Goal: Task Accomplishment & Management: Use online tool/utility

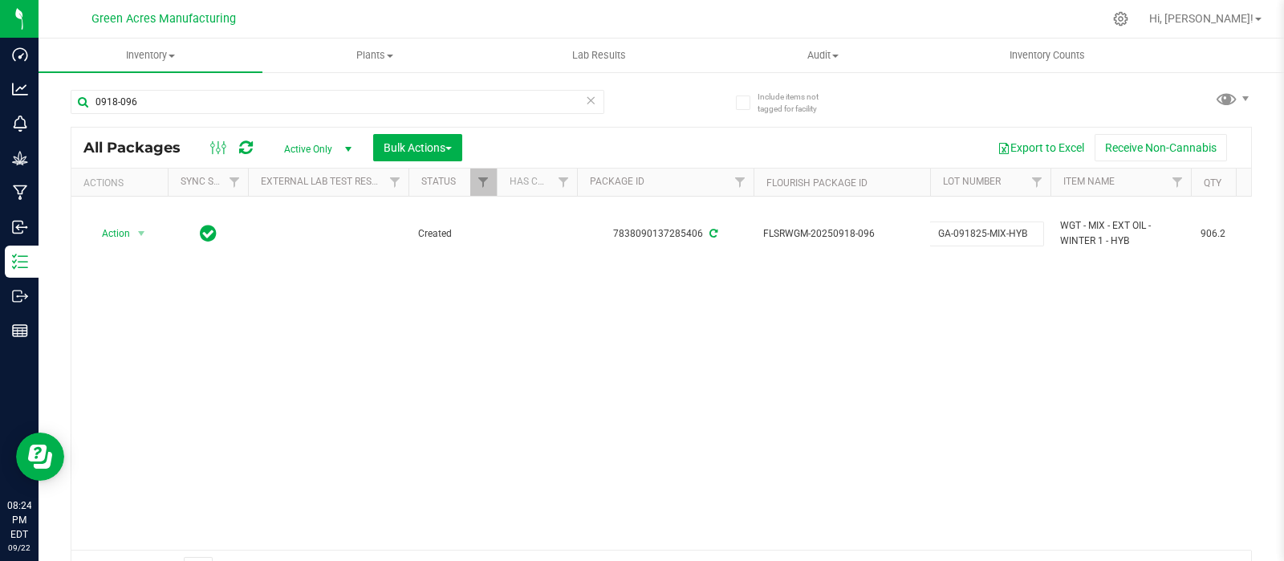
click at [416, 306] on div "Action Action Adjust qty Create package Edit attributes Global inventory Locate…" at bounding box center [661, 373] width 1180 height 353
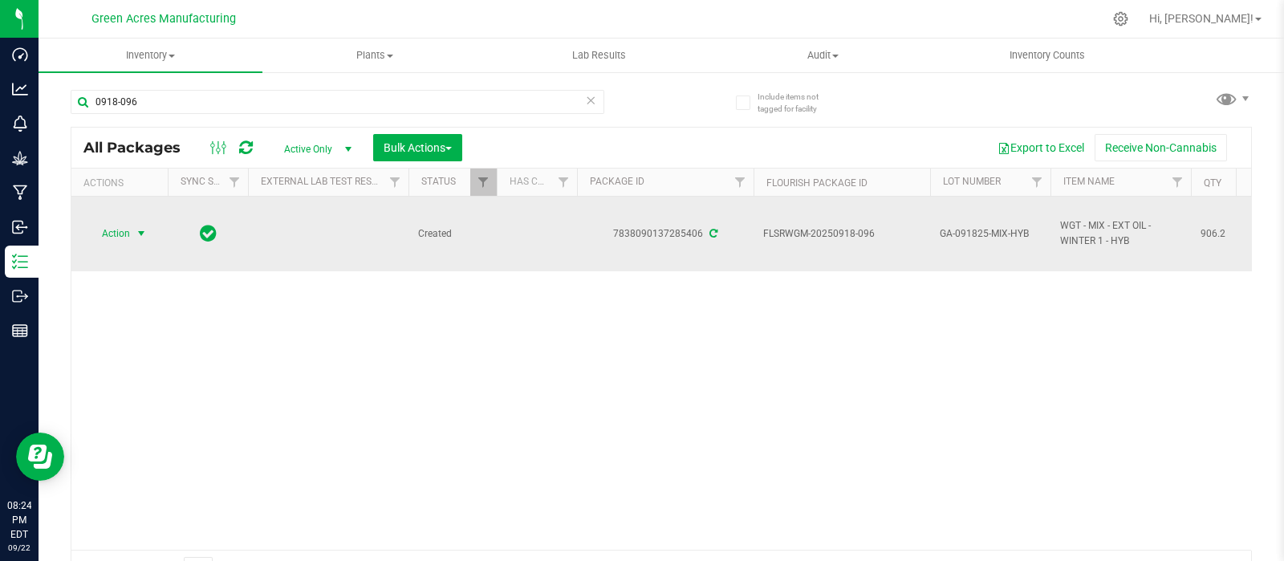
click at [141, 232] on span "select" at bounding box center [141, 233] width 13 height 13
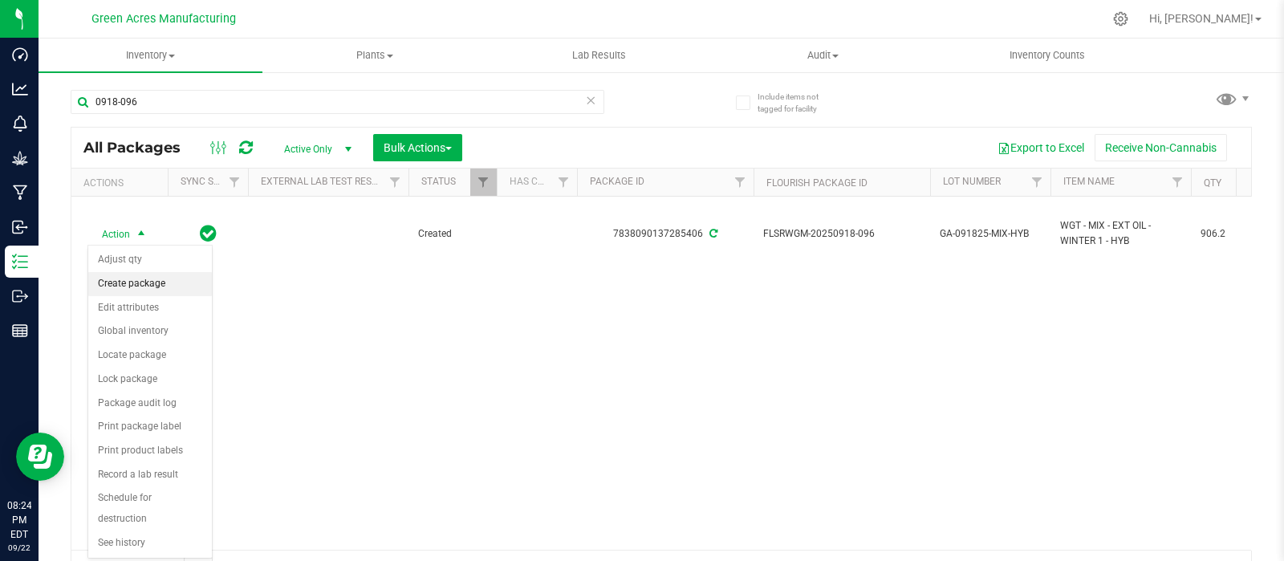
click at [136, 279] on li "Create package" at bounding box center [150, 284] width 124 height 24
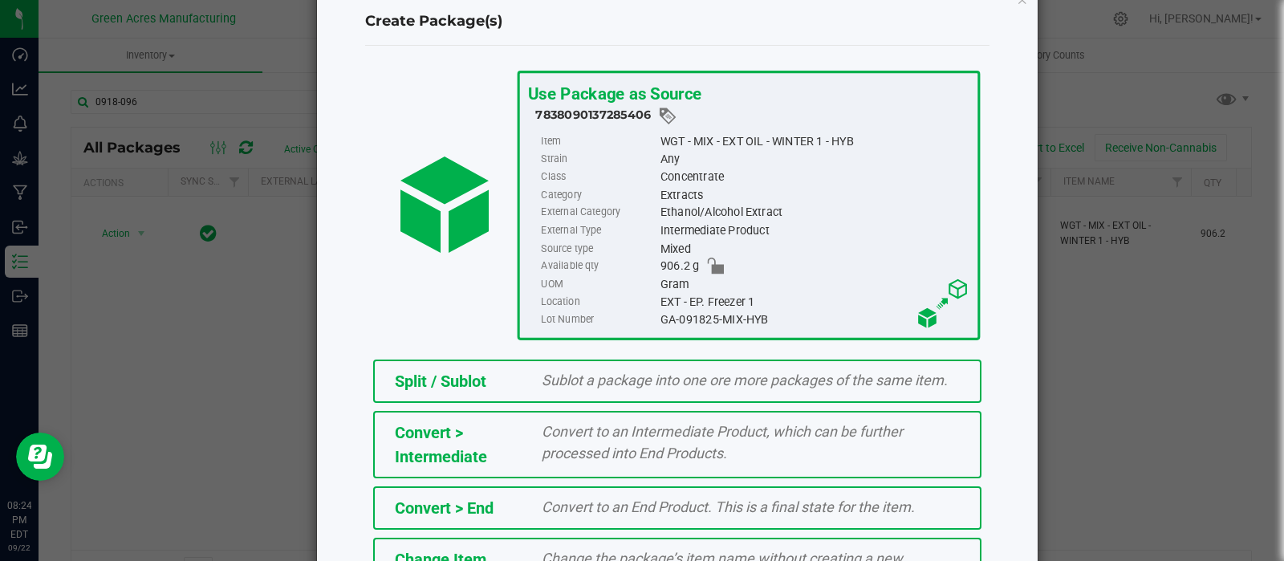
scroll to position [217, 0]
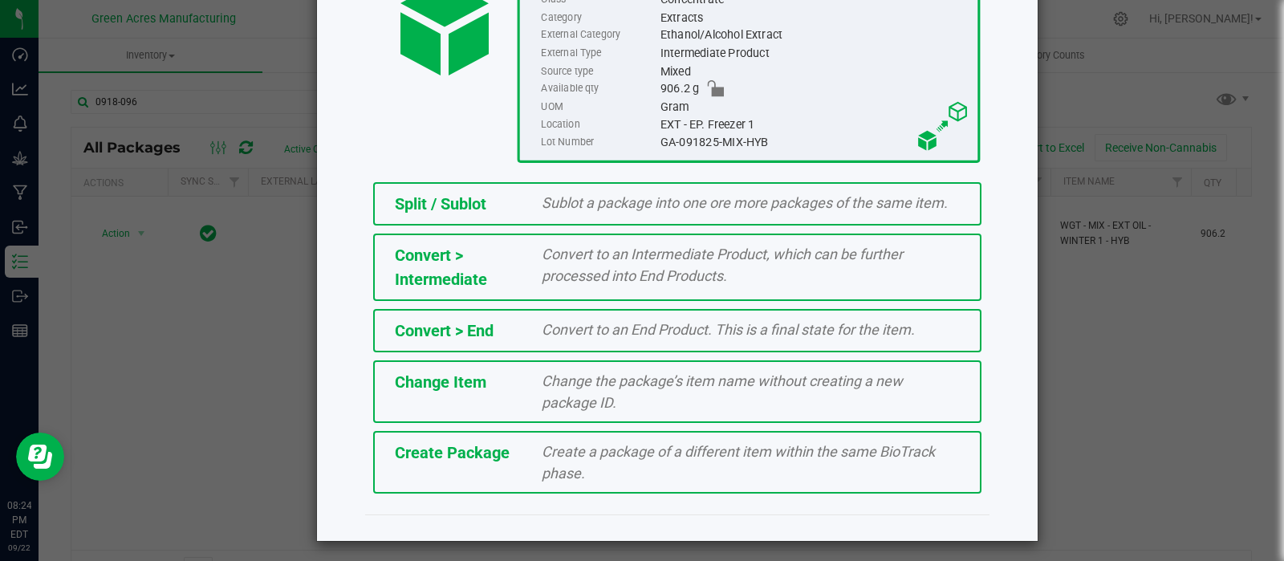
click at [757, 478] on div "Create a package of a different item within the same BioTrack phase." at bounding box center [751, 462] width 442 height 43
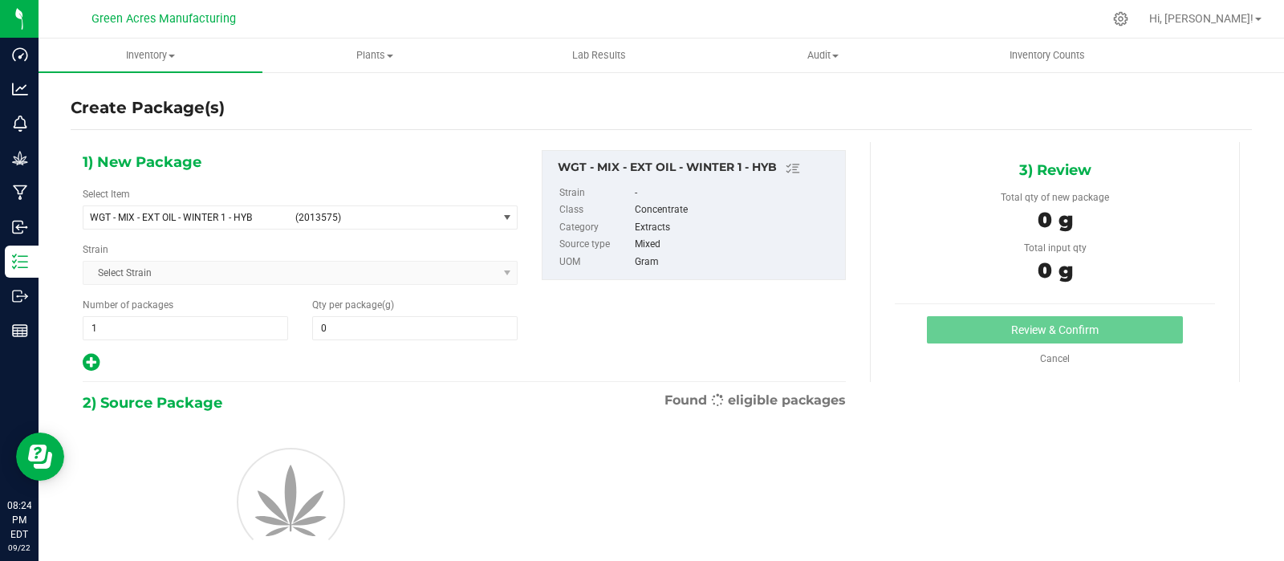
type input "0.0000"
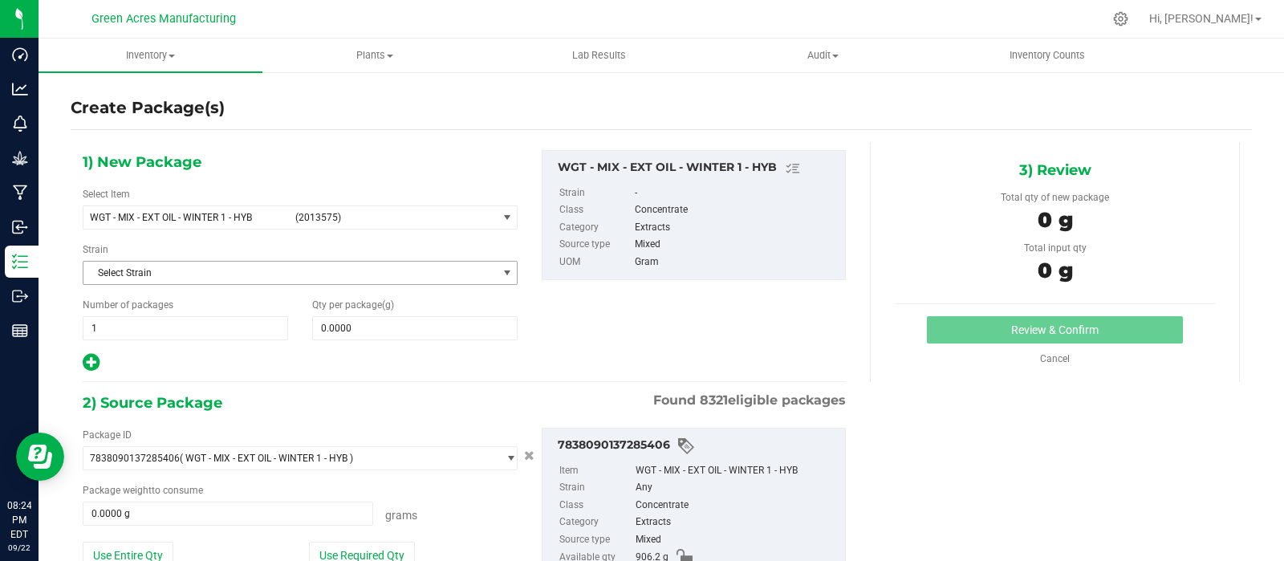
click at [497, 278] on span "select" at bounding box center [507, 273] width 20 height 22
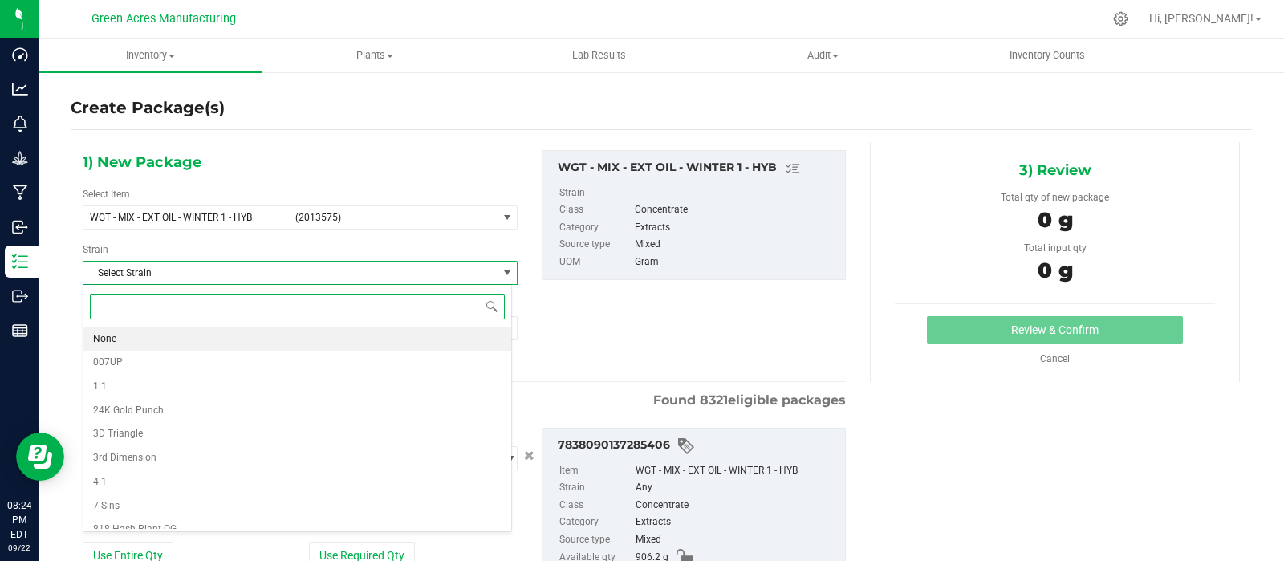
click at [395, 339] on li "None" at bounding box center [297, 339] width 428 height 24
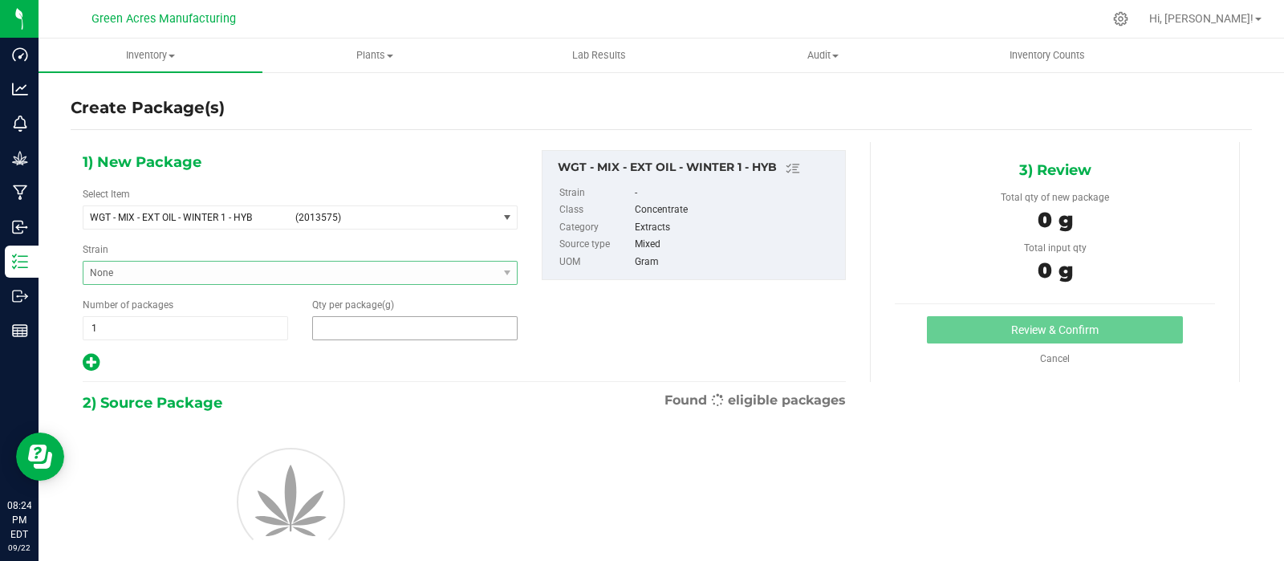
click at [391, 331] on span at bounding box center [414, 328] width 205 height 24
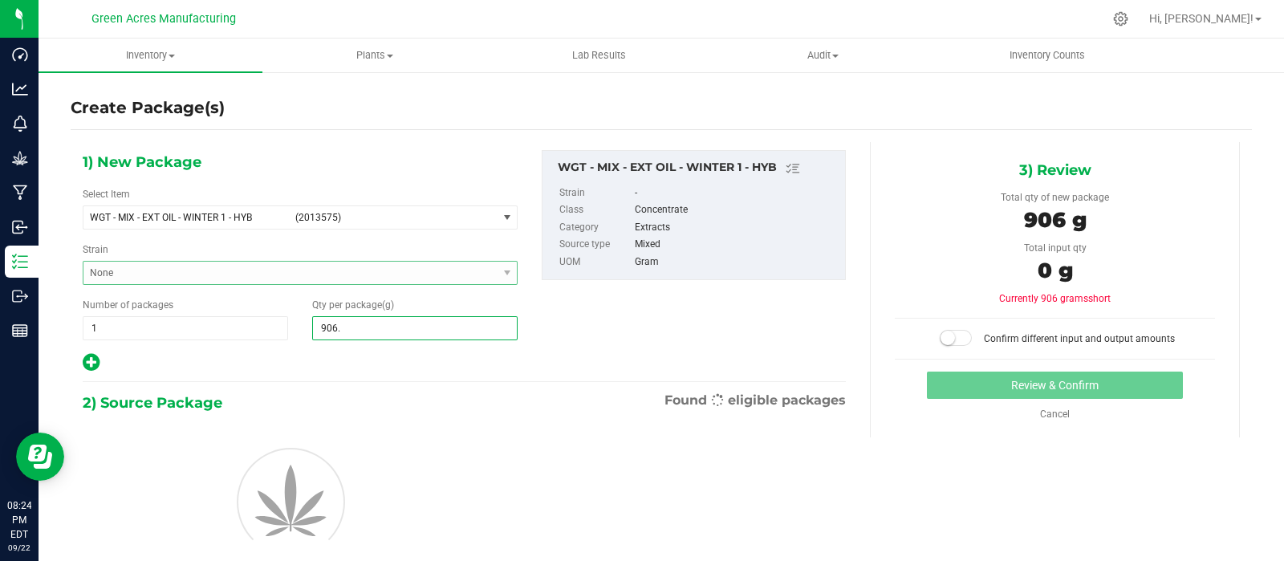
type input "906.2"
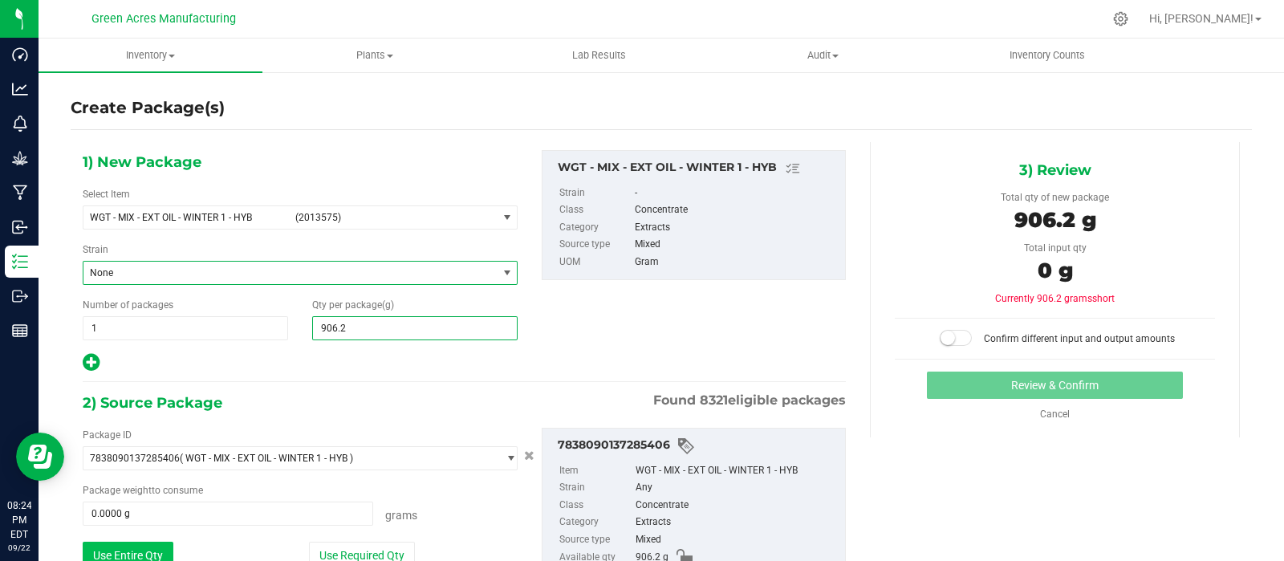
type input "906.2000"
click at [136, 546] on button "Use Entire Qty" at bounding box center [128, 555] width 91 height 27
type input "906.2000 g"
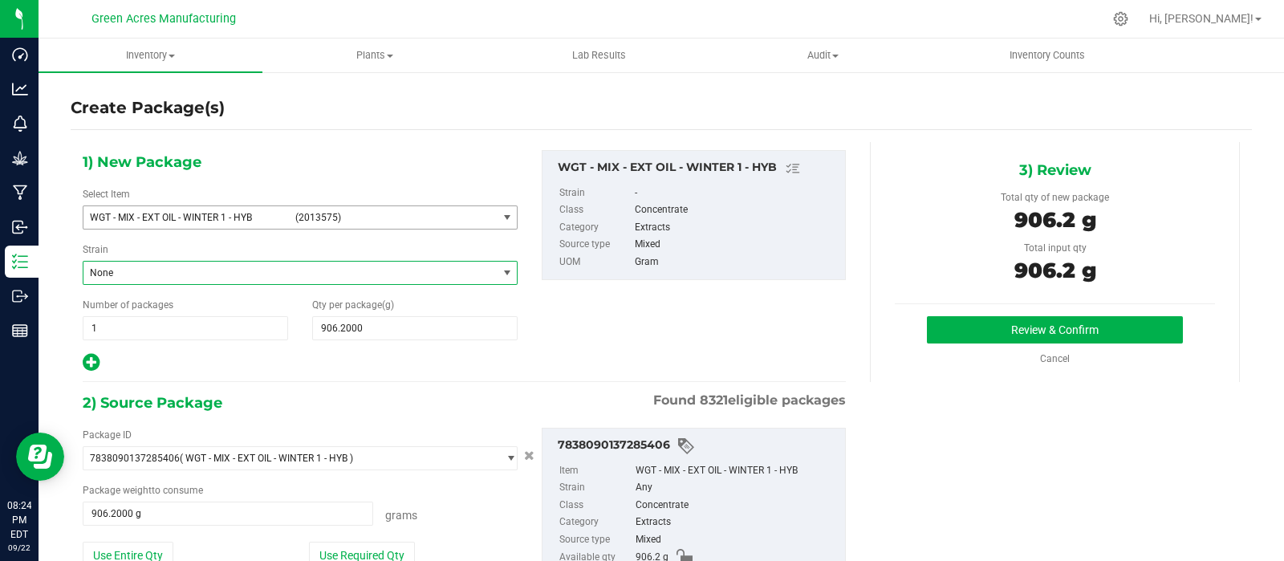
click at [501, 218] on span "select" at bounding box center [507, 217] width 13 height 13
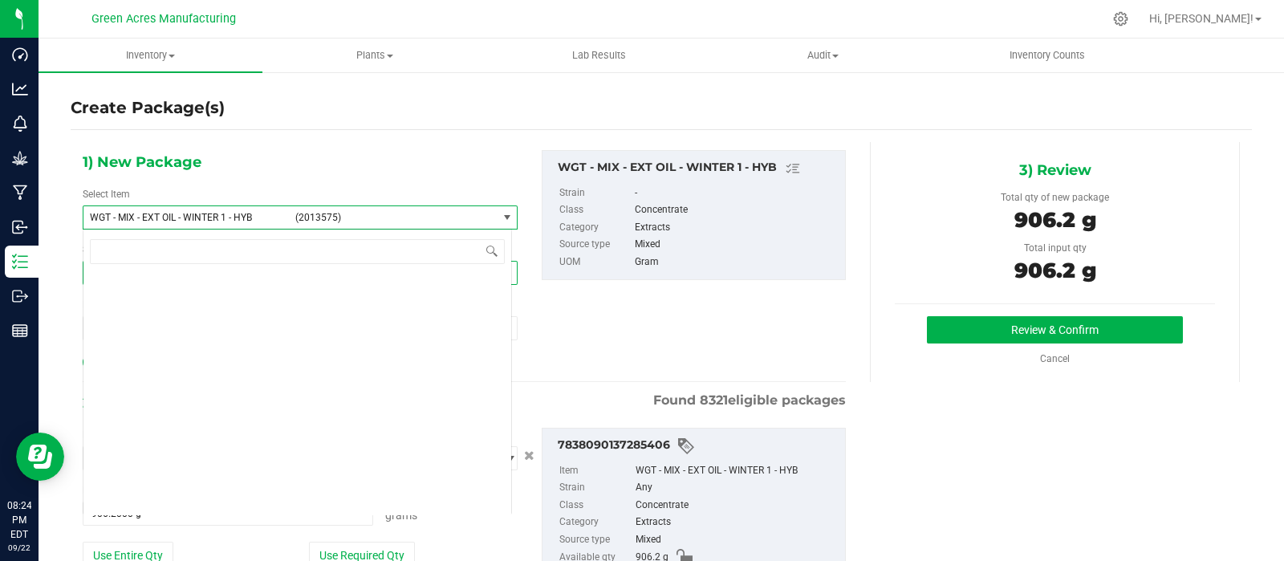
scroll to position [374324, 0]
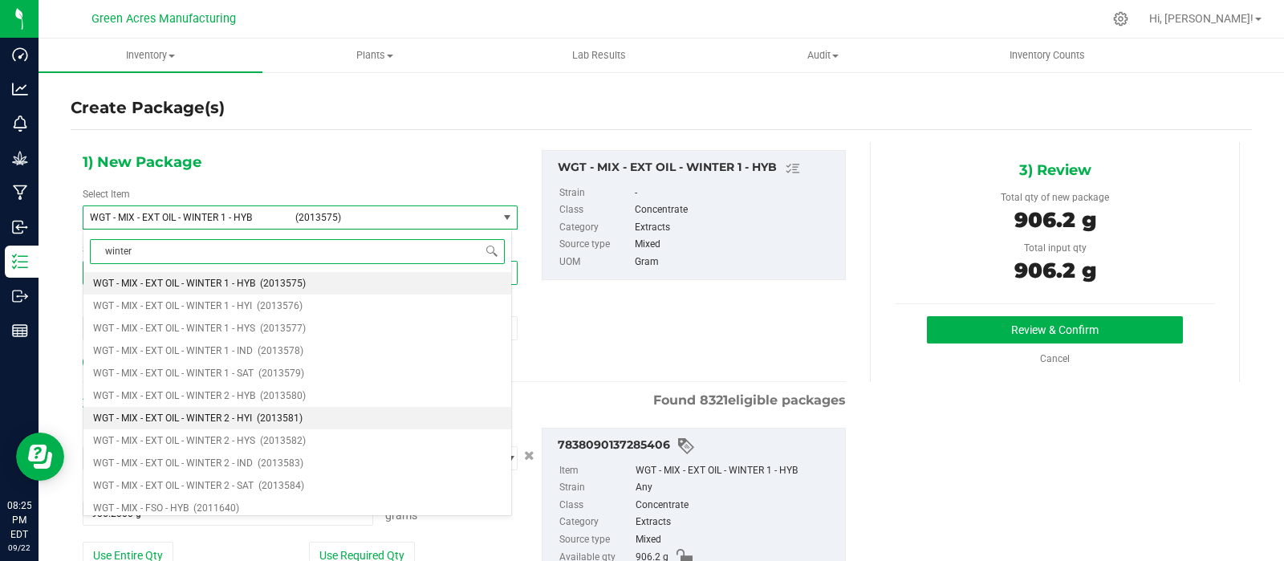
type input "winter 2"
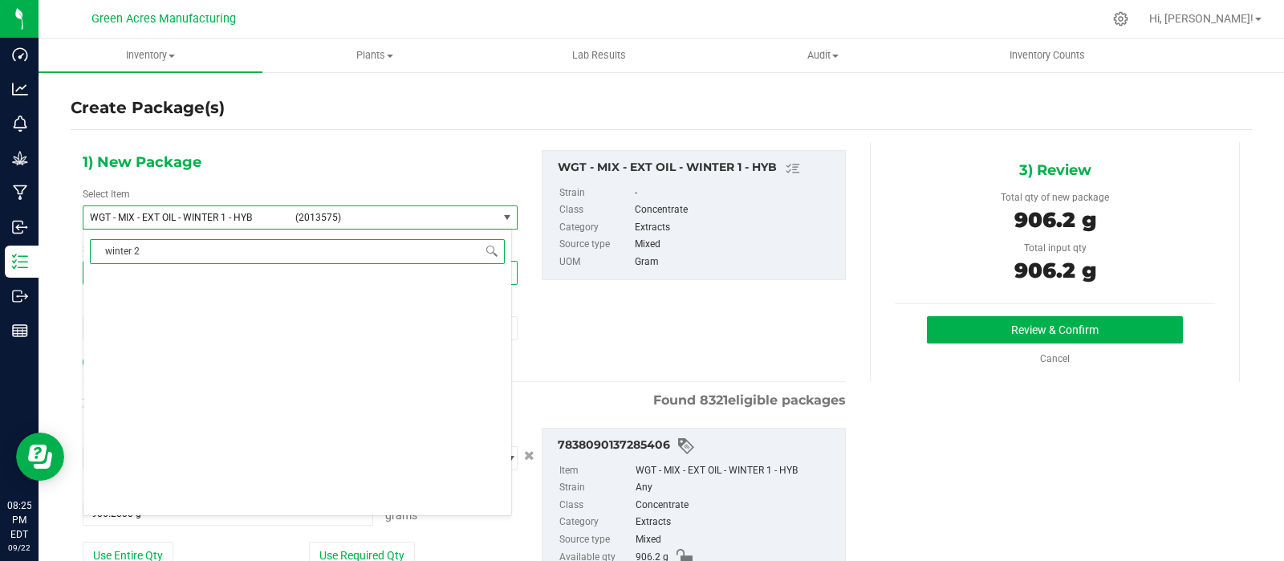
scroll to position [0, 0]
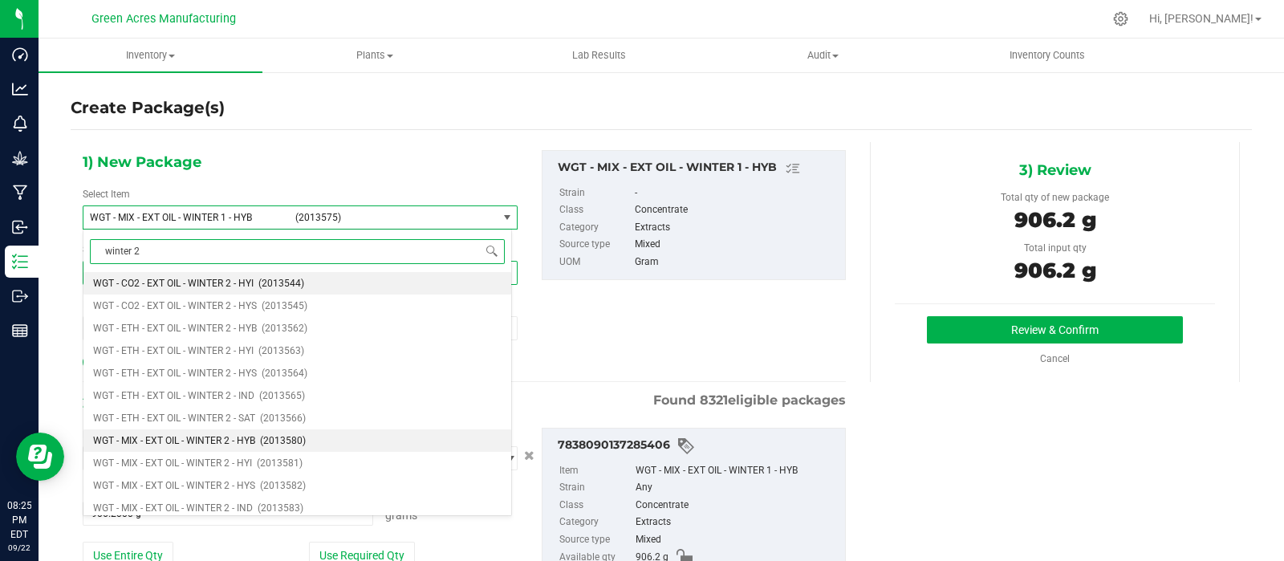
click at [272, 441] on span "(2013580)" at bounding box center [283, 440] width 46 height 11
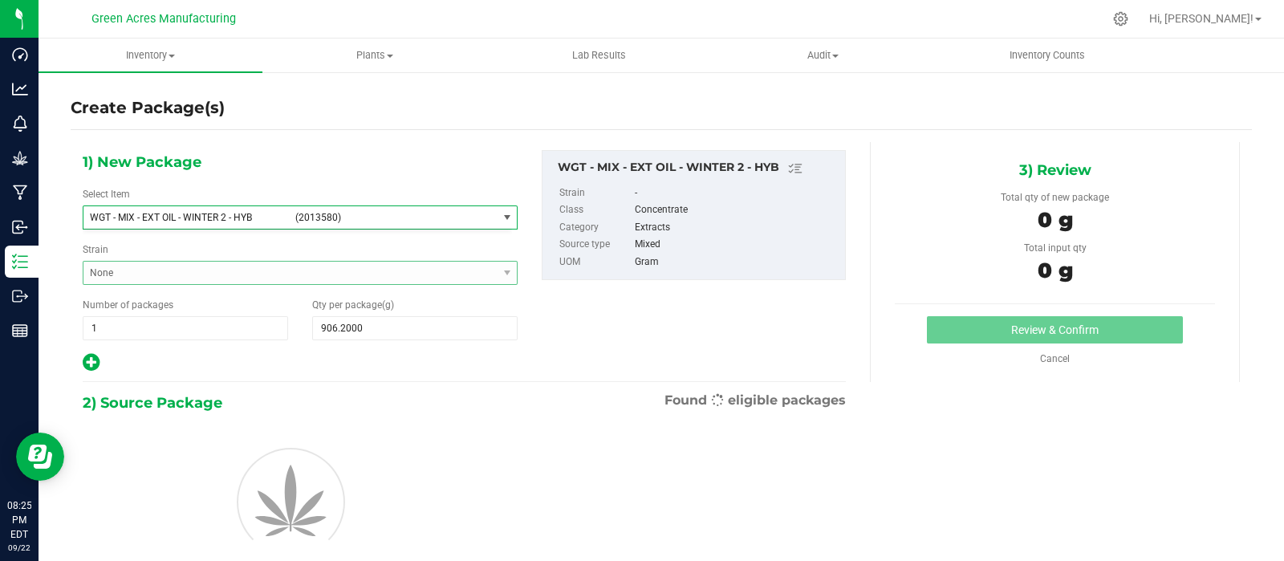
type input "0.0000"
type input "0"
click at [375, 326] on input "0.0000" at bounding box center [415, 328] width 204 height 22
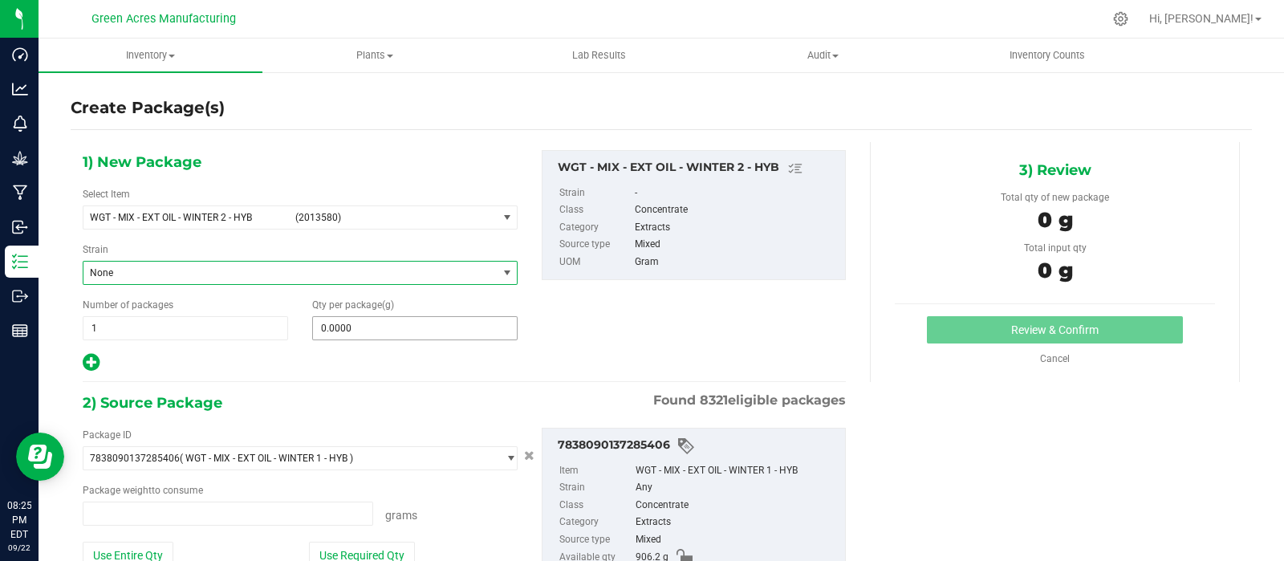
type input "0.0000 g"
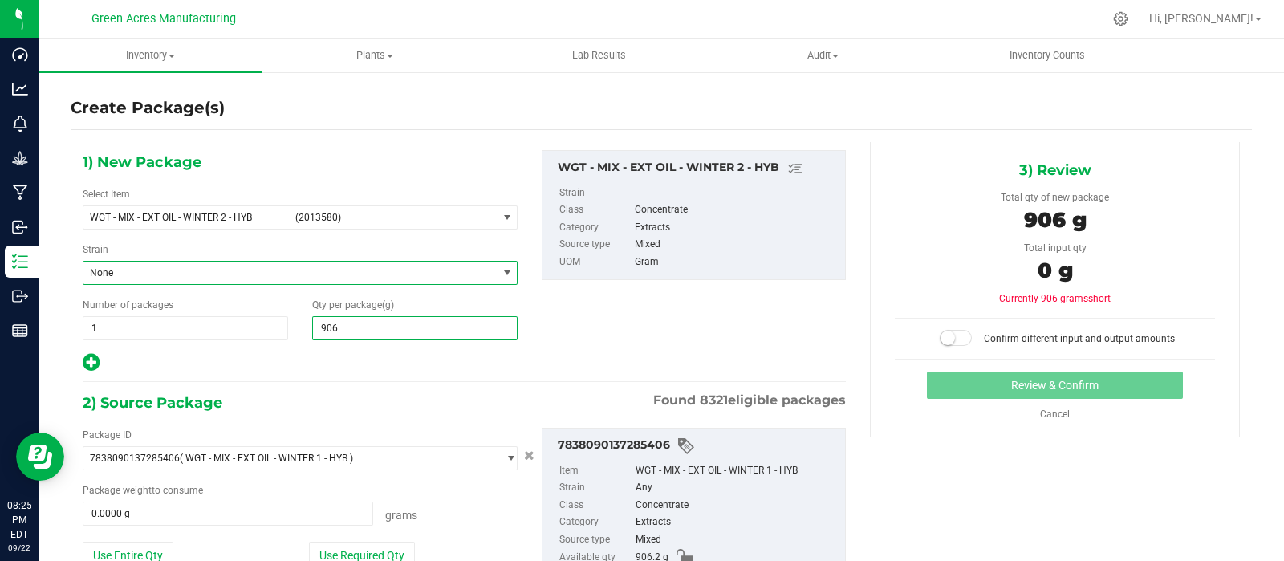
type input "906.2"
type input "906.2000"
click at [136, 546] on button "Use Entire Qty" at bounding box center [128, 555] width 91 height 27
type input "906.2000 g"
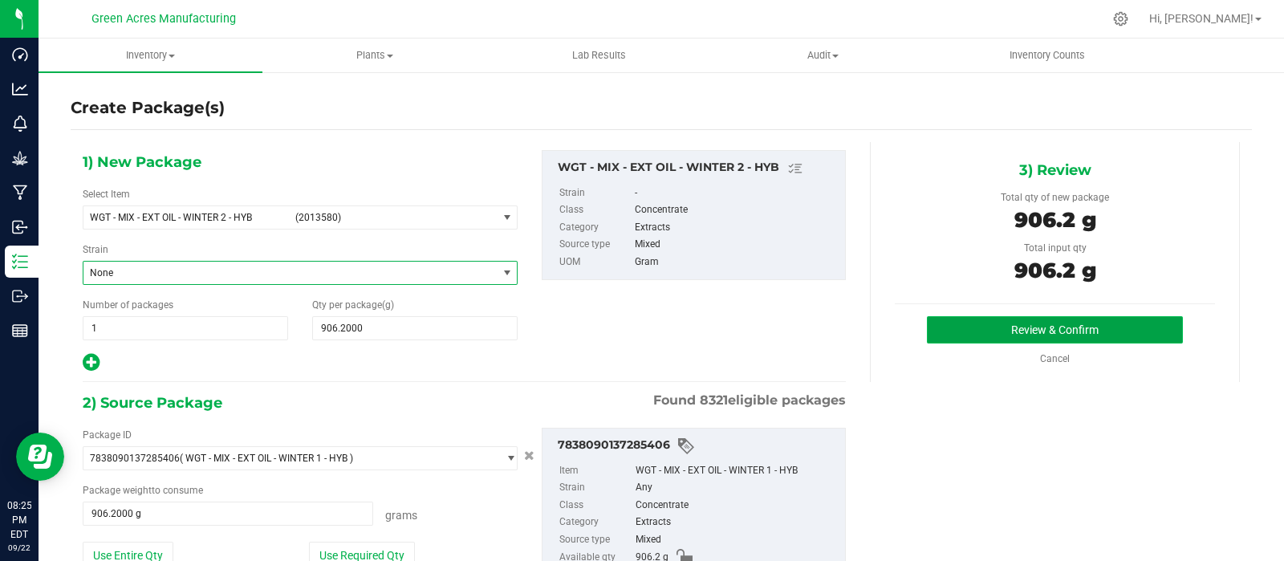
click at [1087, 340] on button "Review & Confirm" at bounding box center [1055, 329] width 256 height 27
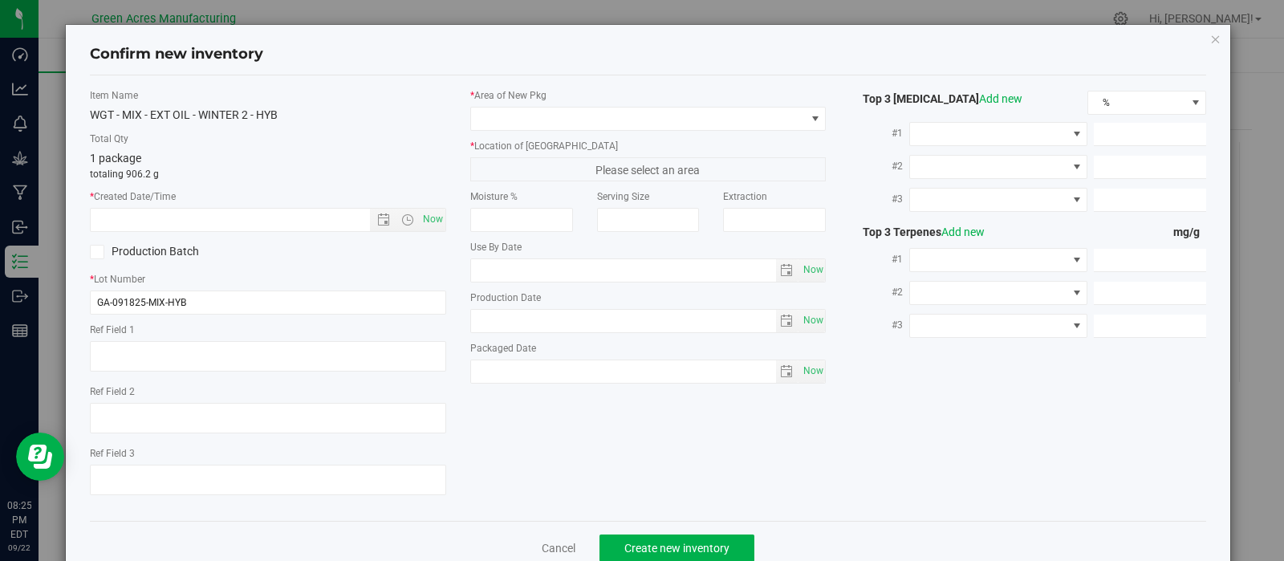
type textarea "Failed Crumble (GA-SN-250627-MBL-CRUMBLE02) and Vitalis oil (GA-250917-CV-VMT-D…"
click at [431, 214] on span "Now" at bounding box center [432, 219] width 27 height 23
type input "[DATE] 8:25 PM"
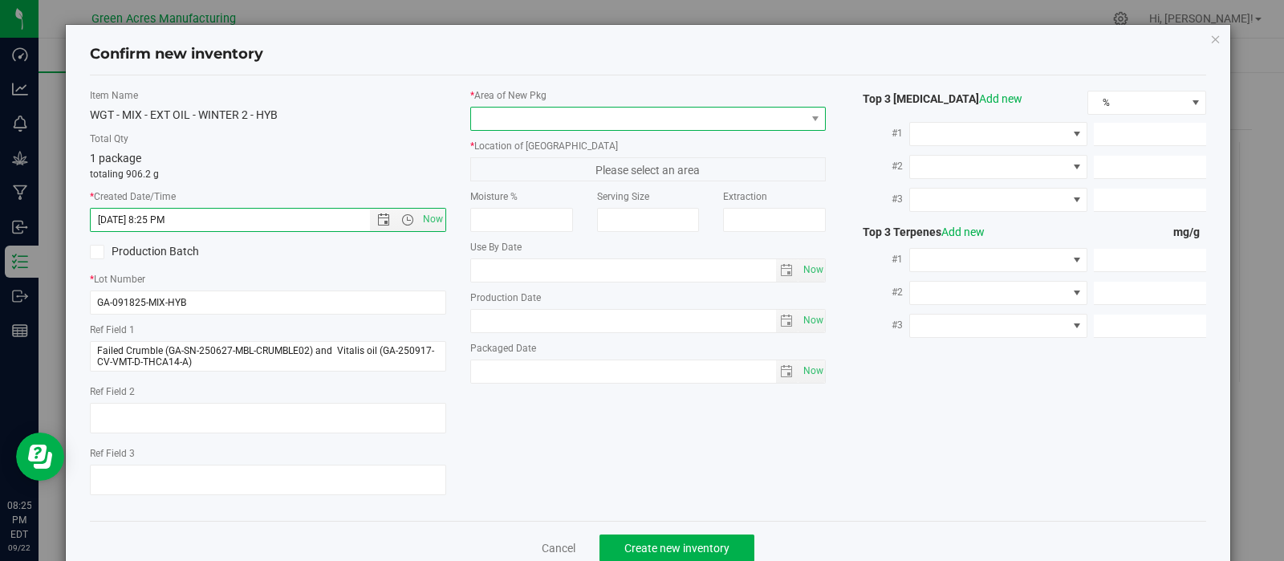
click at [790, 119] on span at bounding box center [638, 119] width 335 height 22
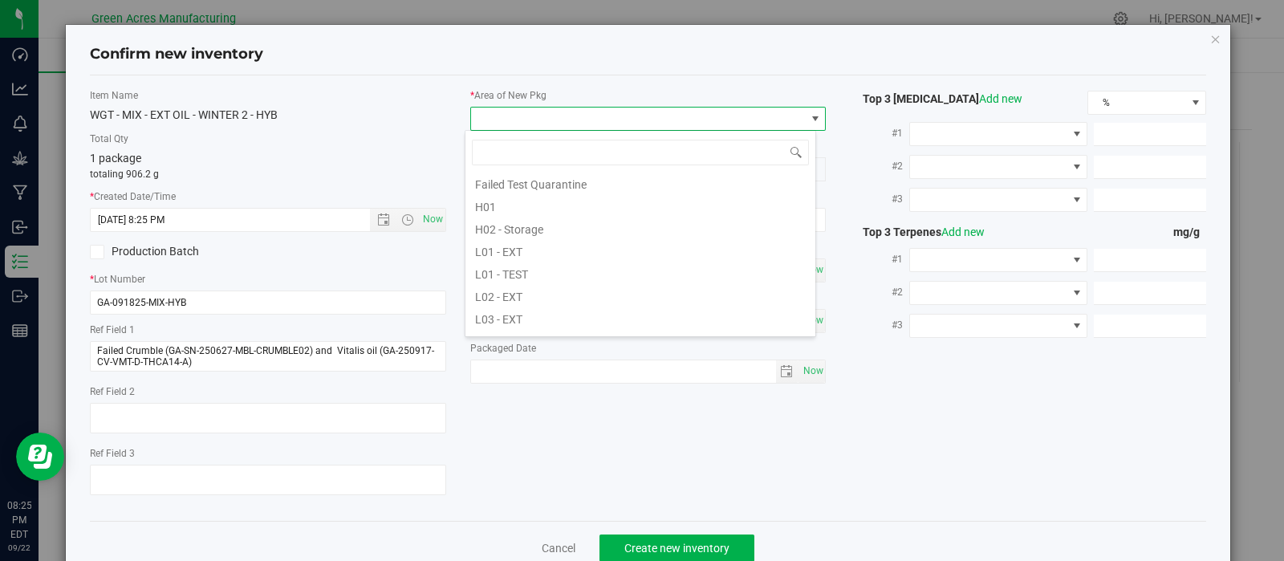
scroll to position [254, 0]
click at [684, 289] on li "L03 - EXT" at bounding box center [640, 290] width 350 height 22
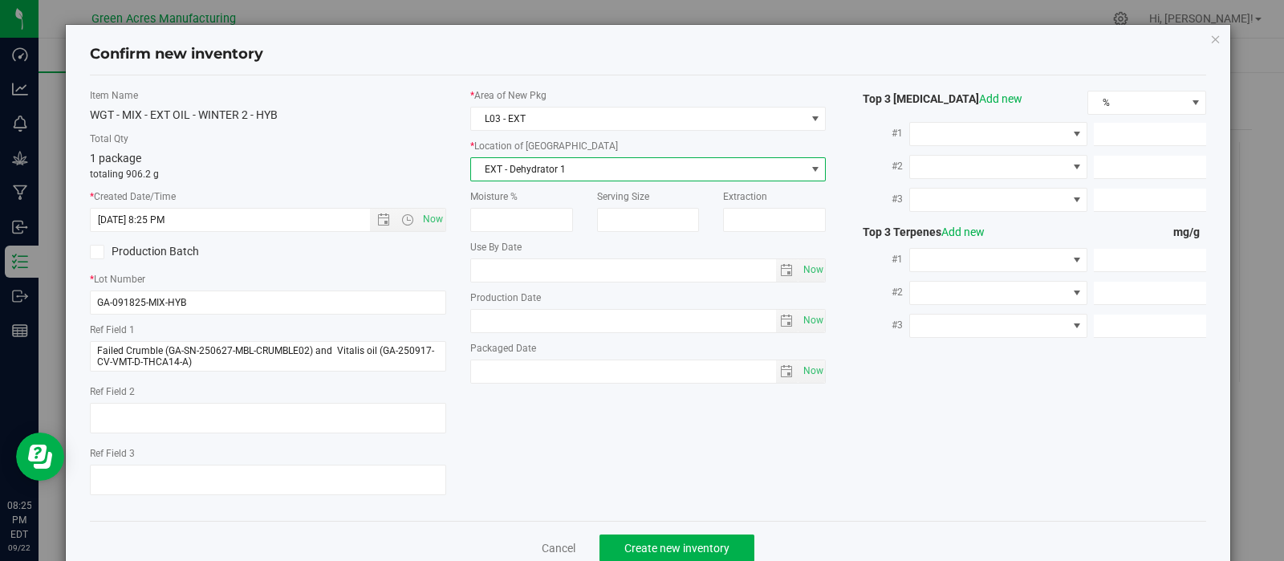
click at [689, 176] on span "EXT - Dehydrator 1" at bounding box center [638, 169] width 335 height 22
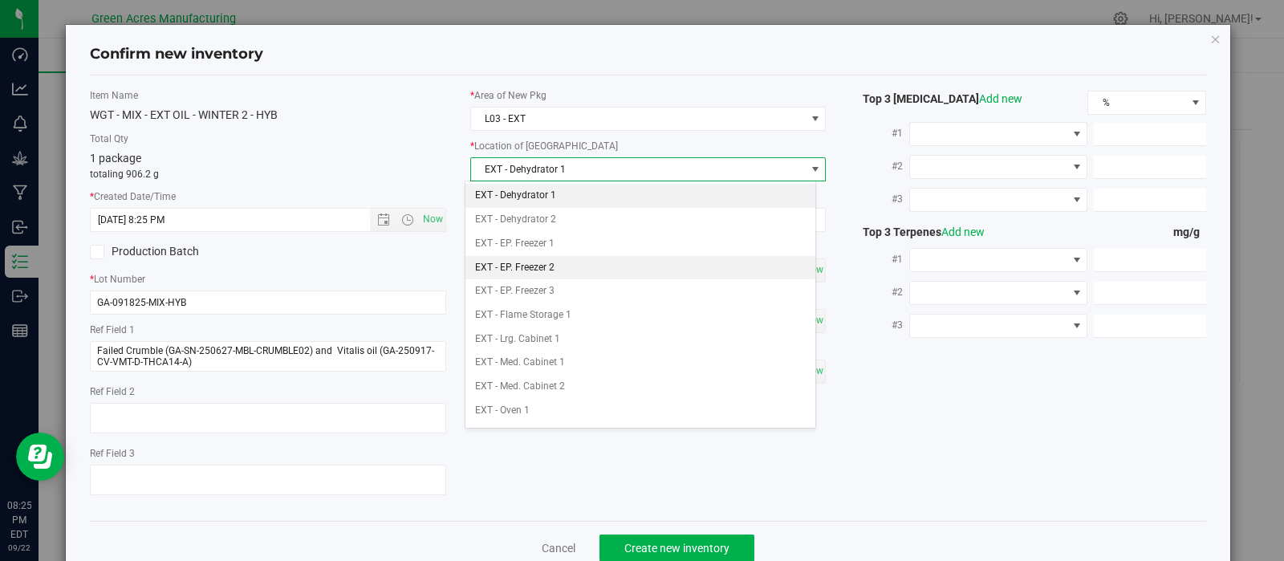
click at [561, 266] on li "EXT - EP. Freezer 2" at bounding box center [640, 268] width 350 height 24
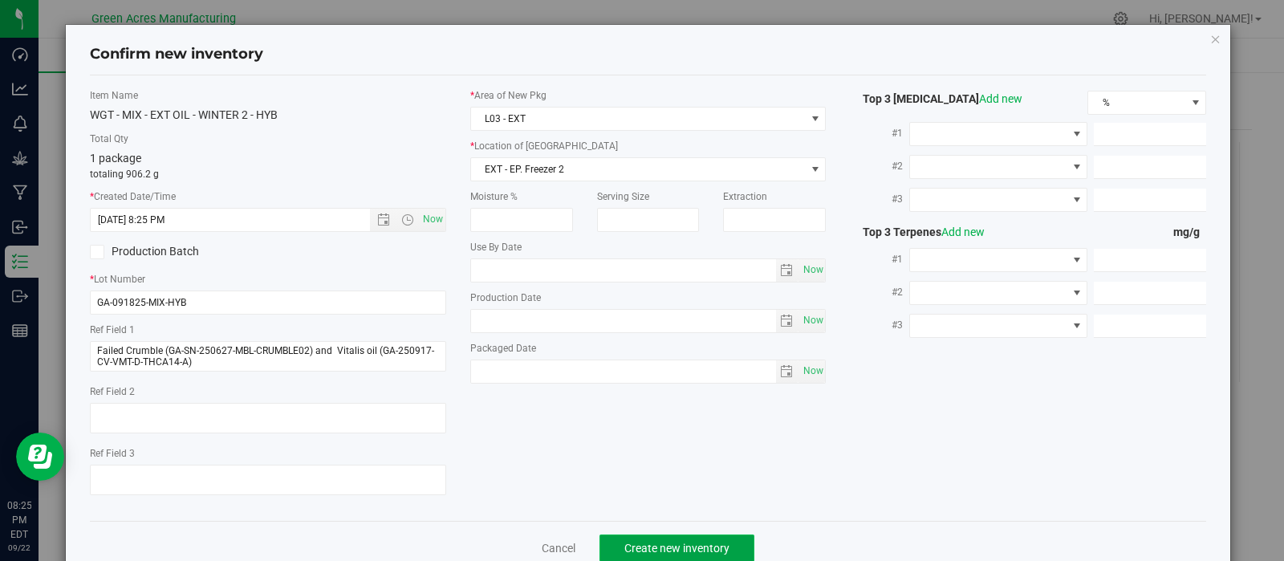
click at [650, 546] on span "Create new inventory" at bounding box center [676, 548] width 105 height 13
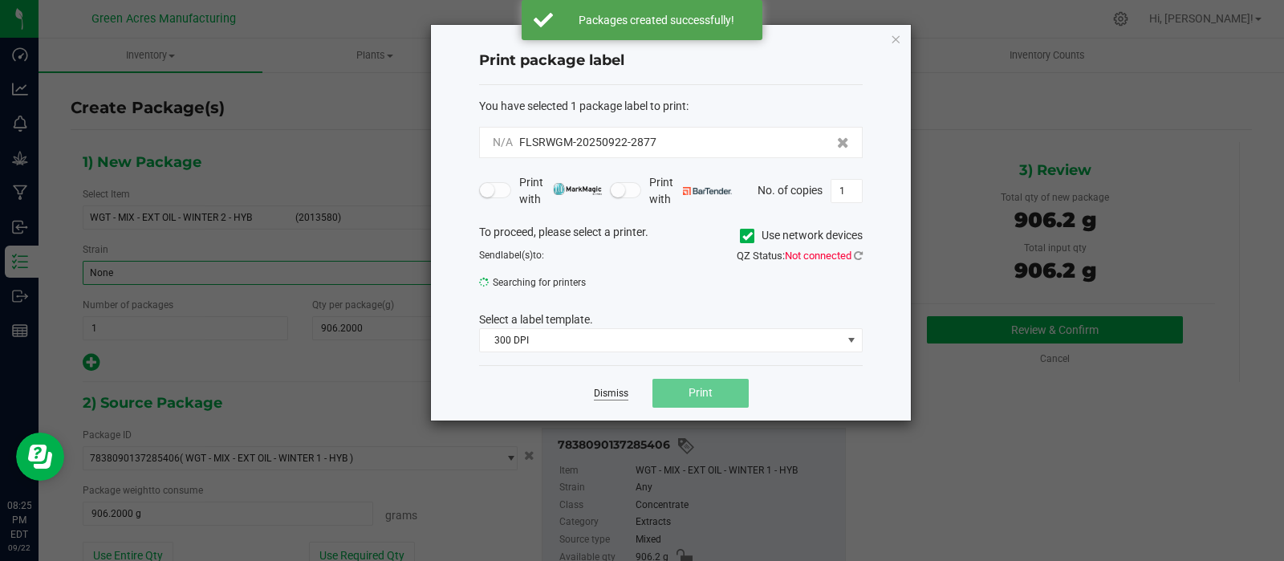
click at [616, 392] on link "Dismiss" at bounding box center [611, 394] width 35 height 14
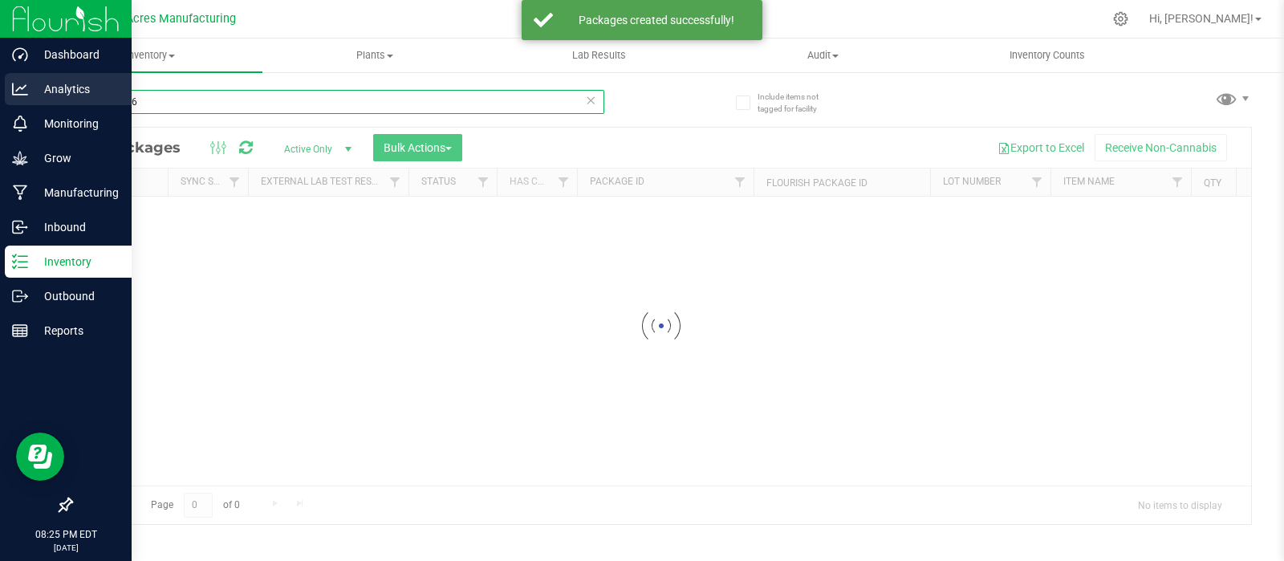
drag, startPoint x: 152, startPoint y: 108, endPoint x: 37, endPoint y: 87, distance: 116.8
click at [37, 87] on div "Dashboard Analytics Monitoring Grow Manufacturing Inbound Inventory Outbound Re…" at bounding box center [642, 280] width 1284 height 561
